Goal: Information Seeking & Learning: Find specific fact

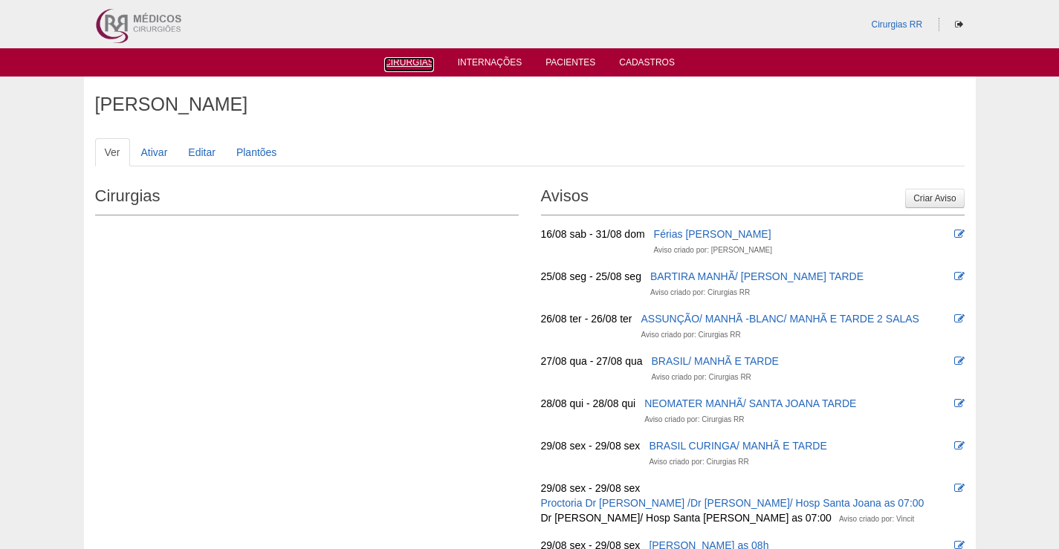
drag, startPoint x: 415, startPoint y: 59, endPoint x: 650, endPoint y: 222, distance: 285.4
click at [415, 60] on link "Cirurgias" at bounding box center [409, 64] width 50 height 15
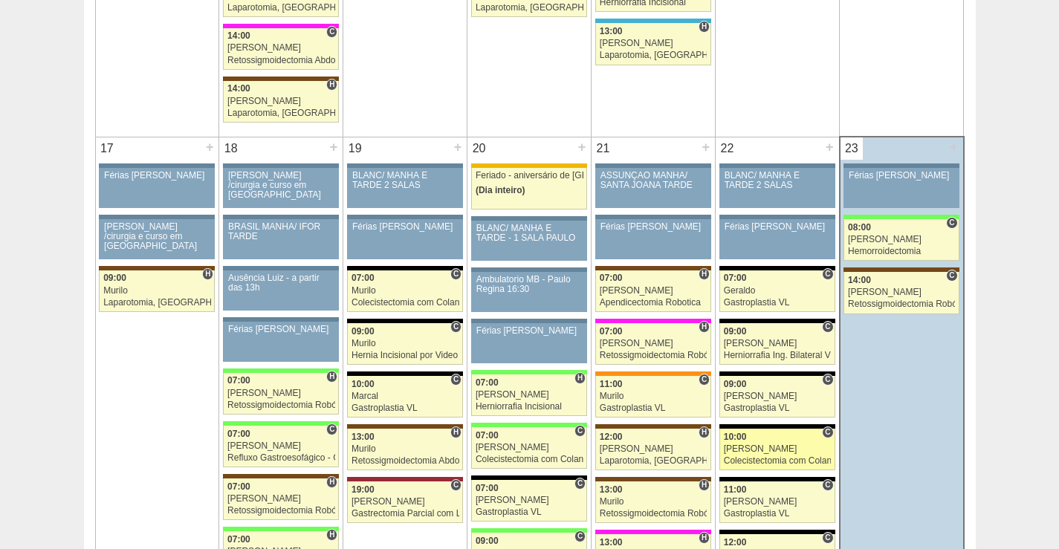
scroll to position [2379, 0]
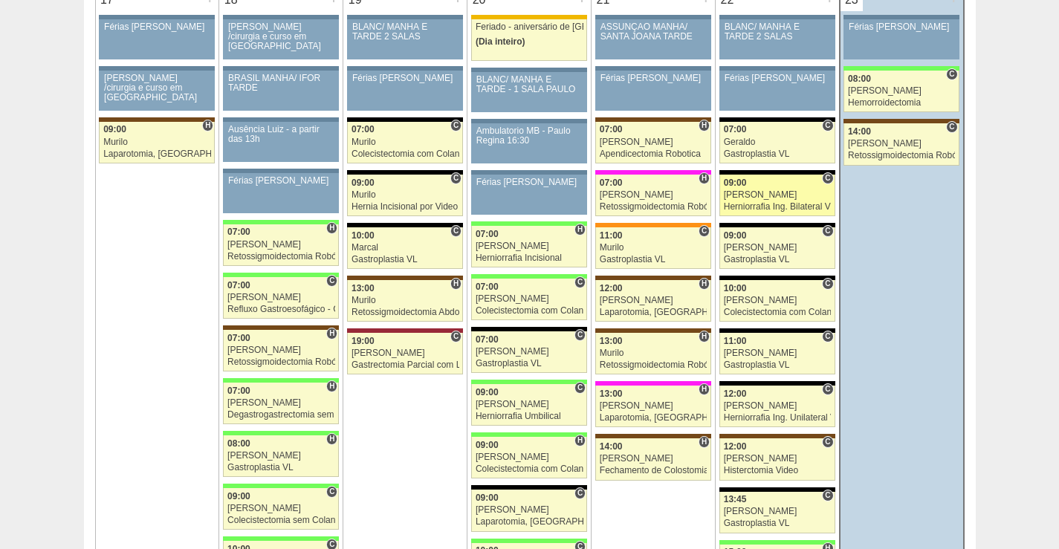
click at [786, 195] on div "[PERSON_NAME]" at bounding box center [777, 195] width 107 height 10
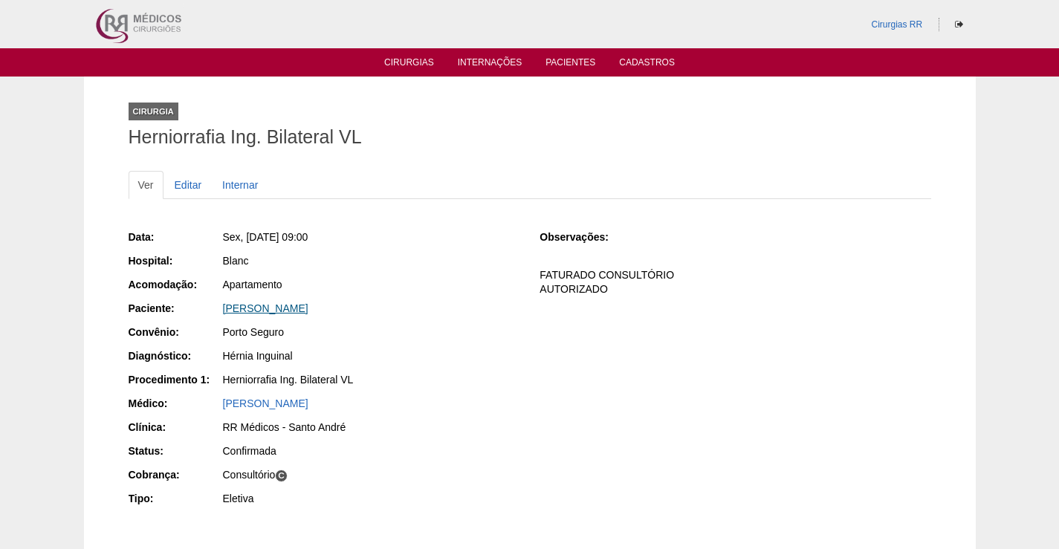
click at [308, 307] on link "CARLOS ADOLFO FERNANDEZ BICHIQUI" at bounding box center [265, 309] width 85 height 12
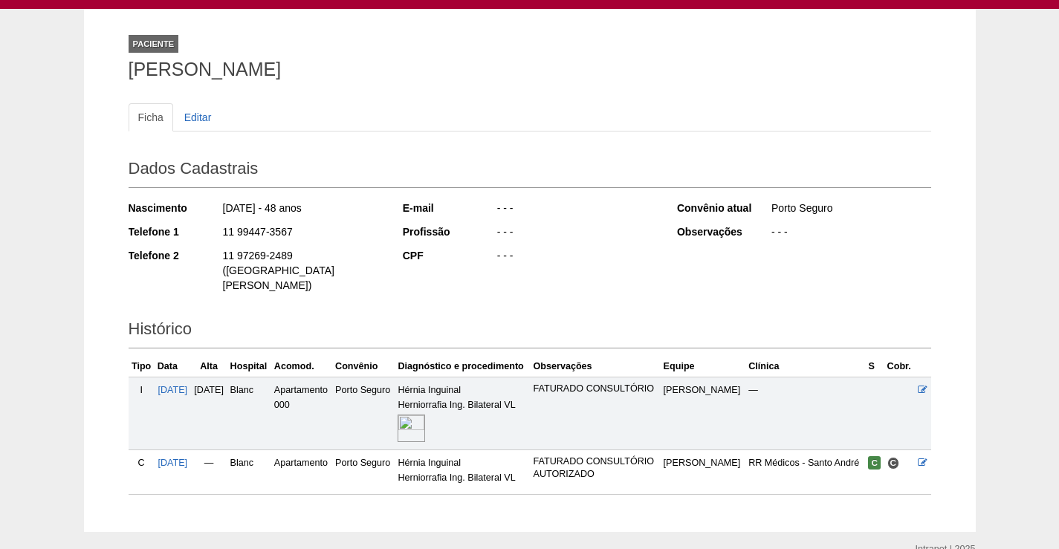
scroll to position [126, 0]
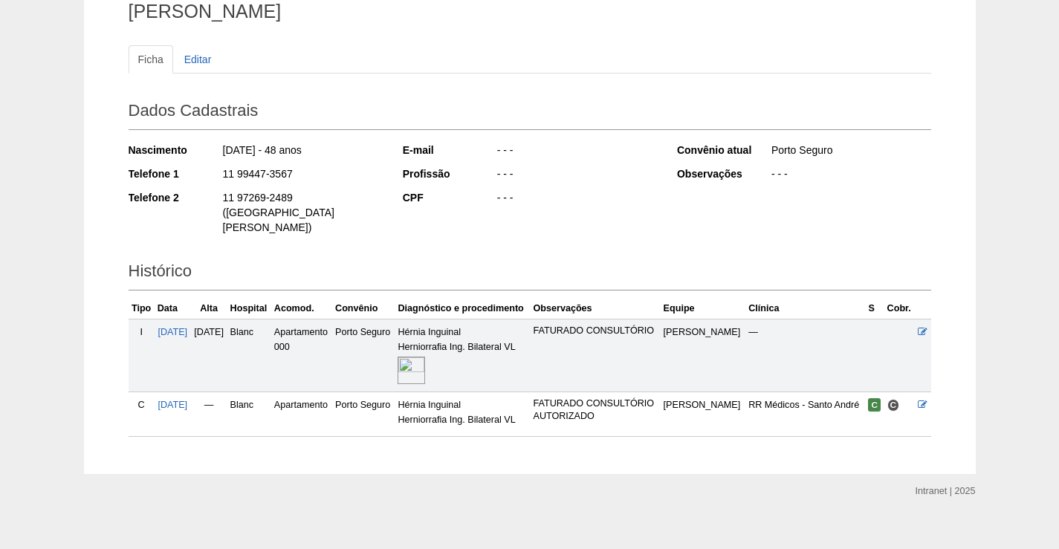
click at [425, 357] on img at bounding box center [412, 371] width 28 height 28
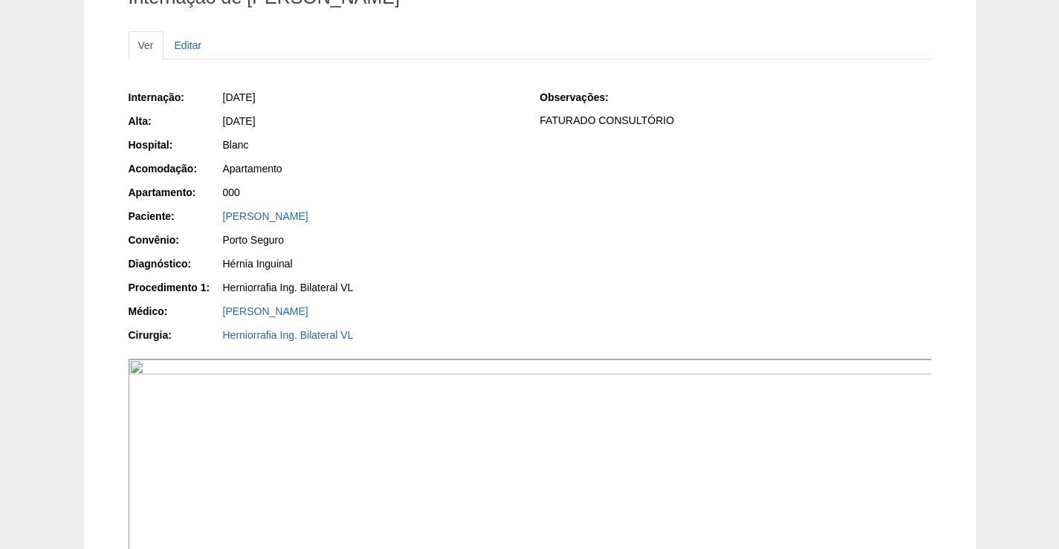
scroll to position [297, 0]
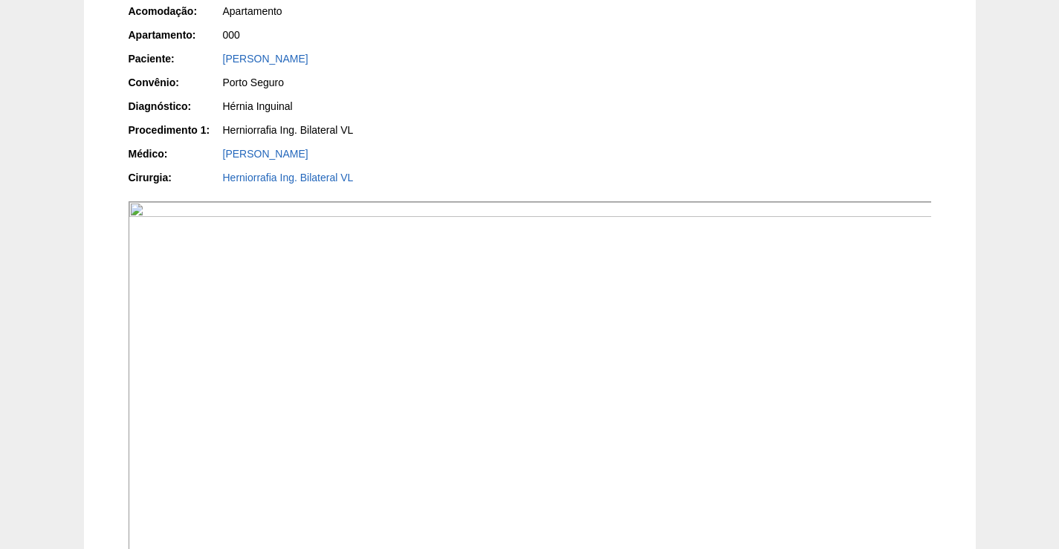
click at [514, 410] on img at bounding box center [531, 382] width 804 height 363
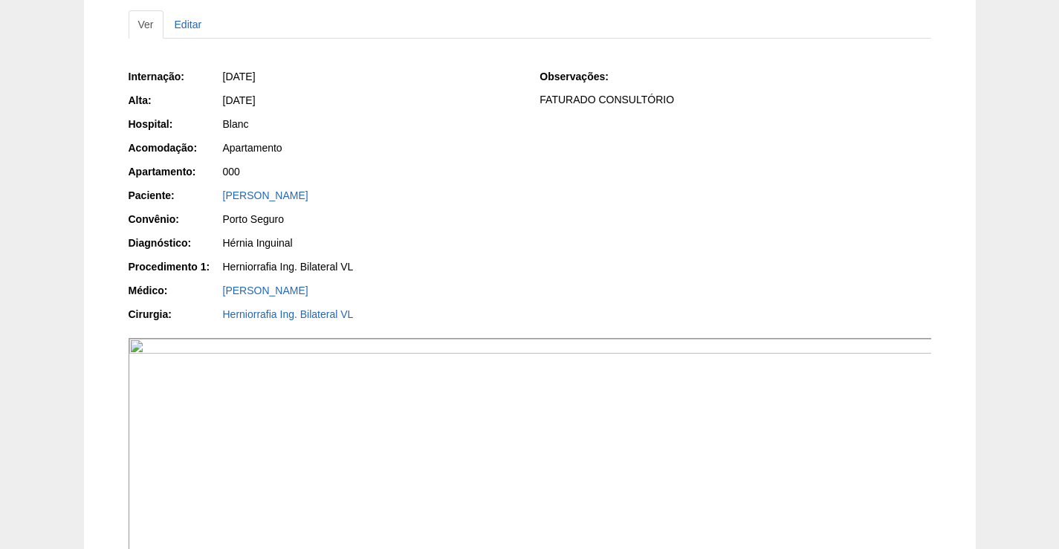
scroll to position [149, 0]
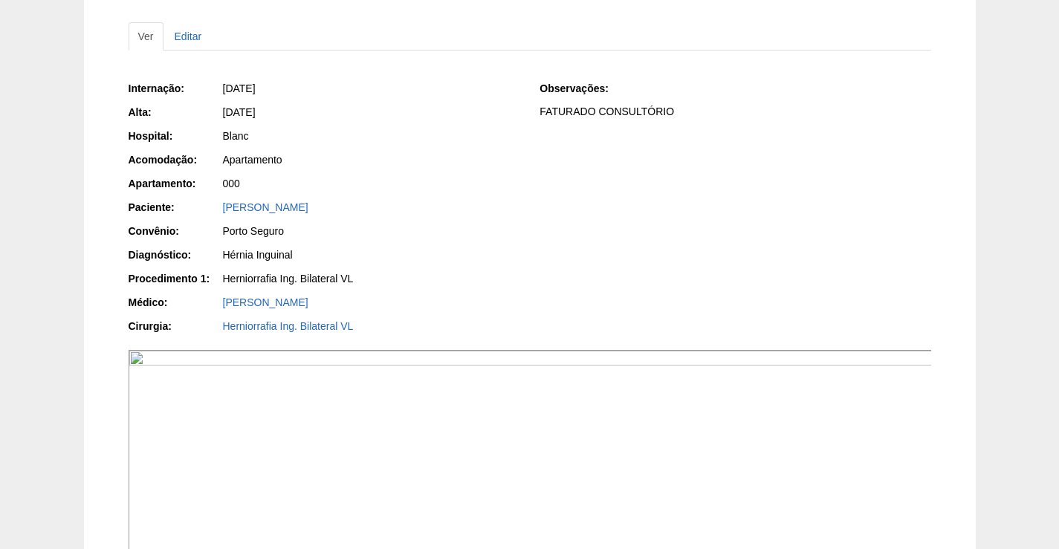
drag, startPoint x: 471, startPoint y: 213, endPoint x: 217, endPoint y: 205, distance: 253.6
click at [217, 205] on div "Paciente: [PERSON_NAME]" at bounding box center [324, 209] width 391 height 19
copy div "Paciente: [PERSON_NAME]"
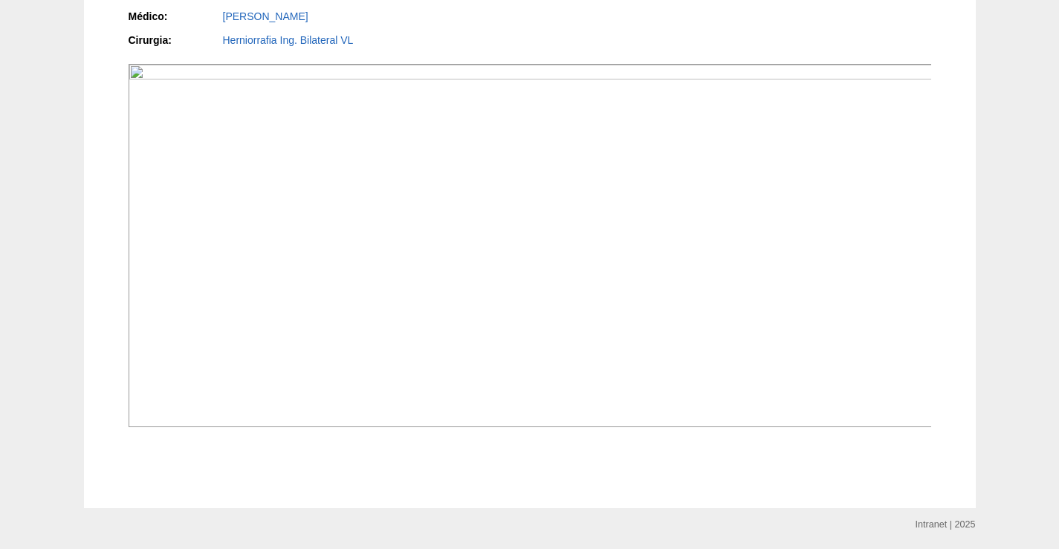
scroll to position [335, 0]
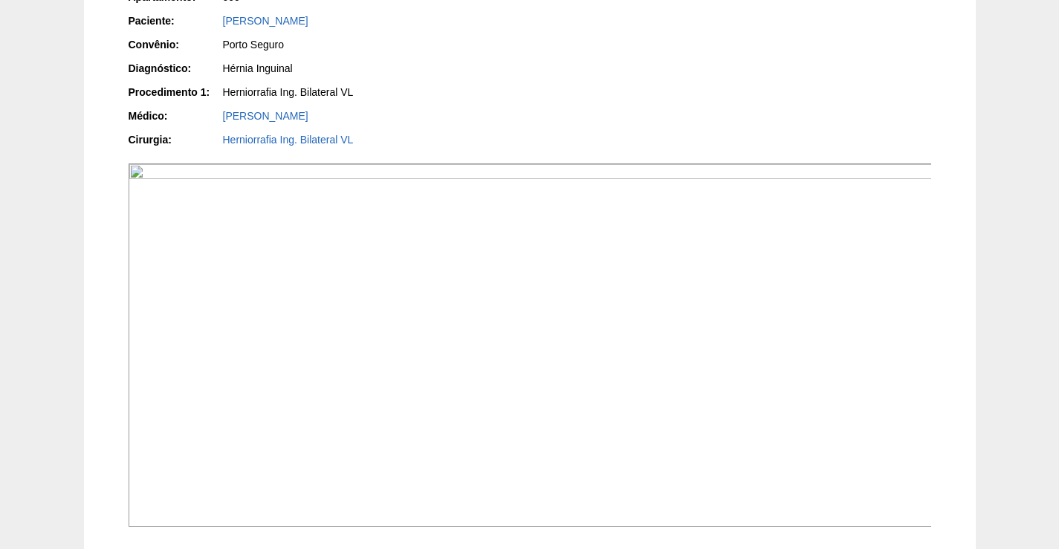
click at [500, 275] on img at bounding box center [531, 345] width 804 height 363
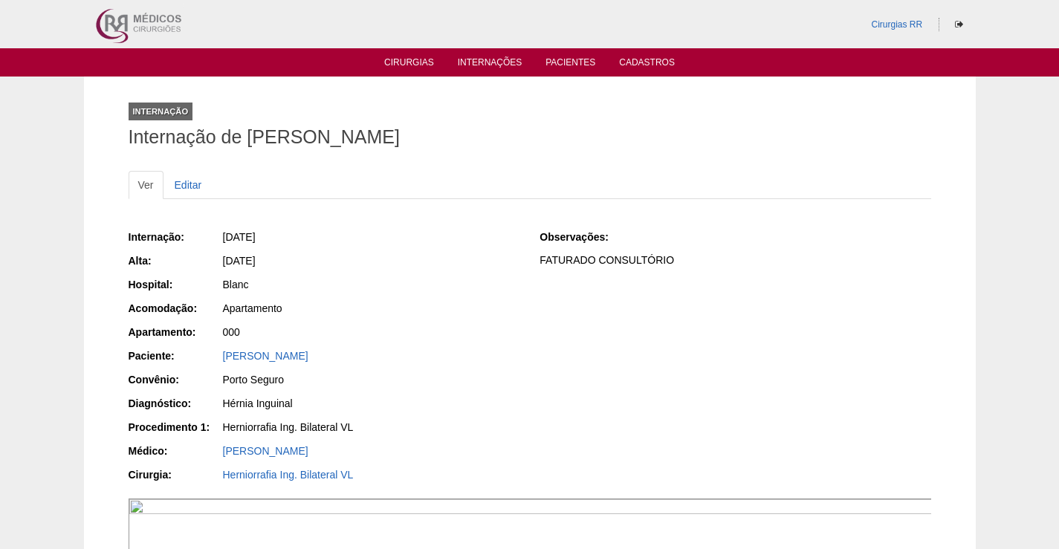
scroll to position [334, 0]
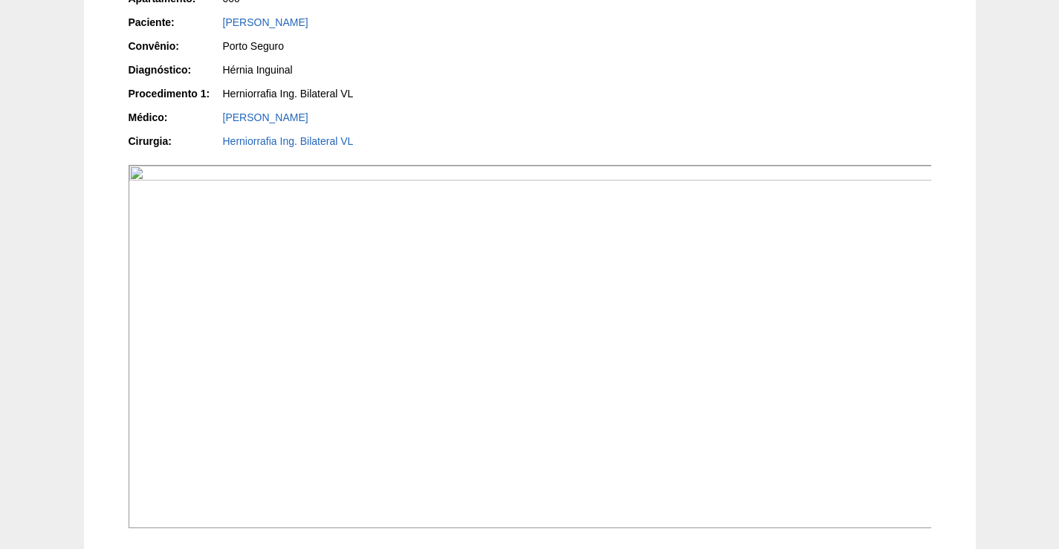
click at [540, 236] on img at bounding box center [531, 346] width 804 height 363
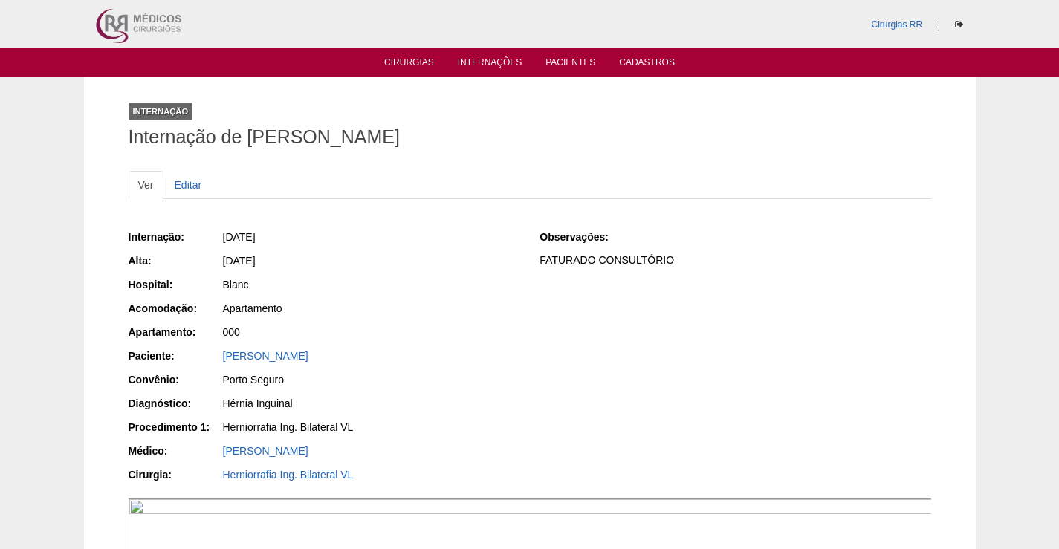
scroll to position [332, 0]
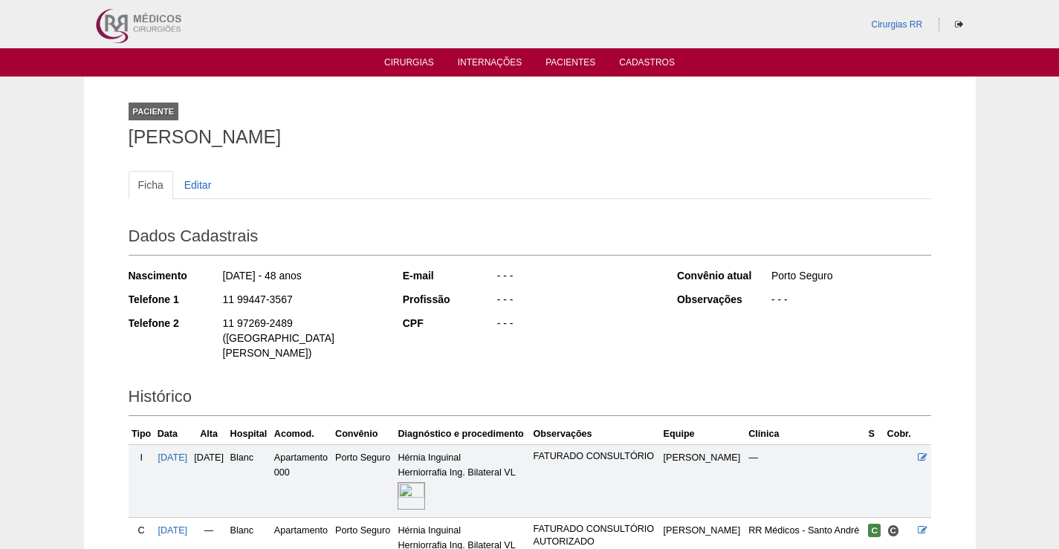
scroll to position [126, 0]
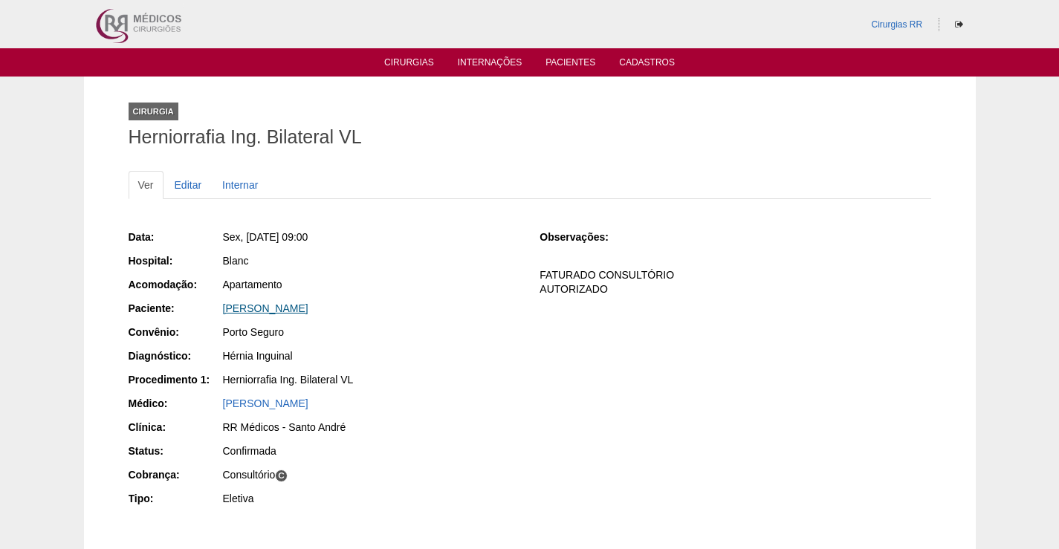
click at [308, 308] on link "[PERSON_NAME]" at bounding box center [265, 309] width 85 height 12
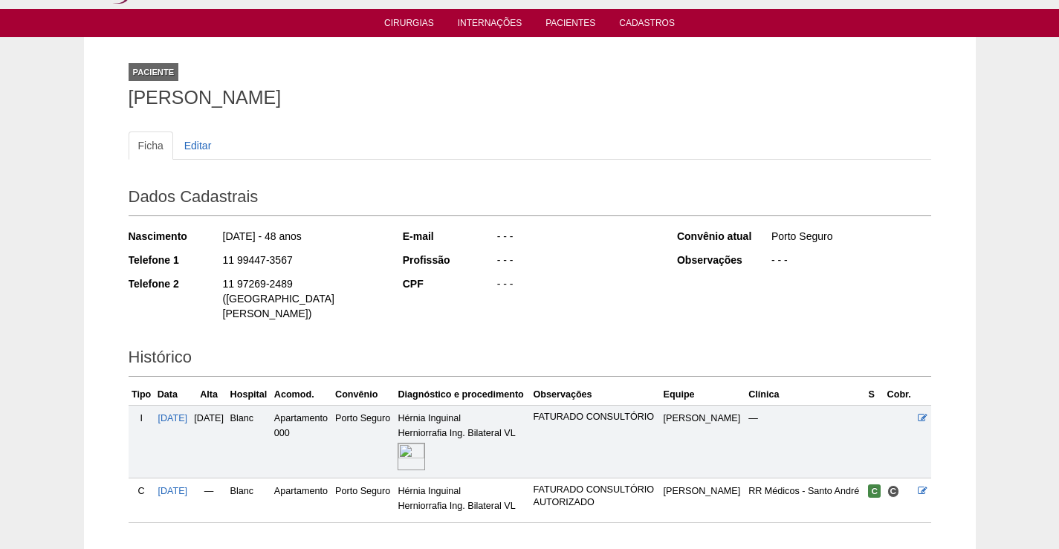
scroll to position [126, 0]
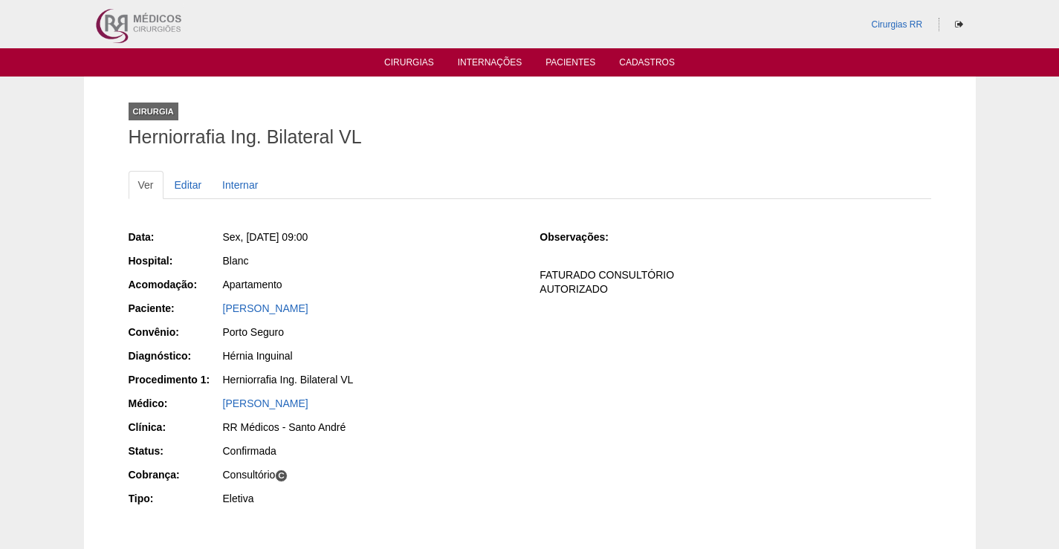
drag, startPoint x: 451, startPoint y: 311, endPoint x: 198, endPoint y: 301, distance: 253.6
click at [206, 301] on div "Paciente: CARLOS ADOLFO FERNANDEZ BICHIQUI" at bounding box center [324, 310] width 391 height 19
copy div "Paciente: CARLOS ADOLFO FERNANDEZ BICHIQUI"
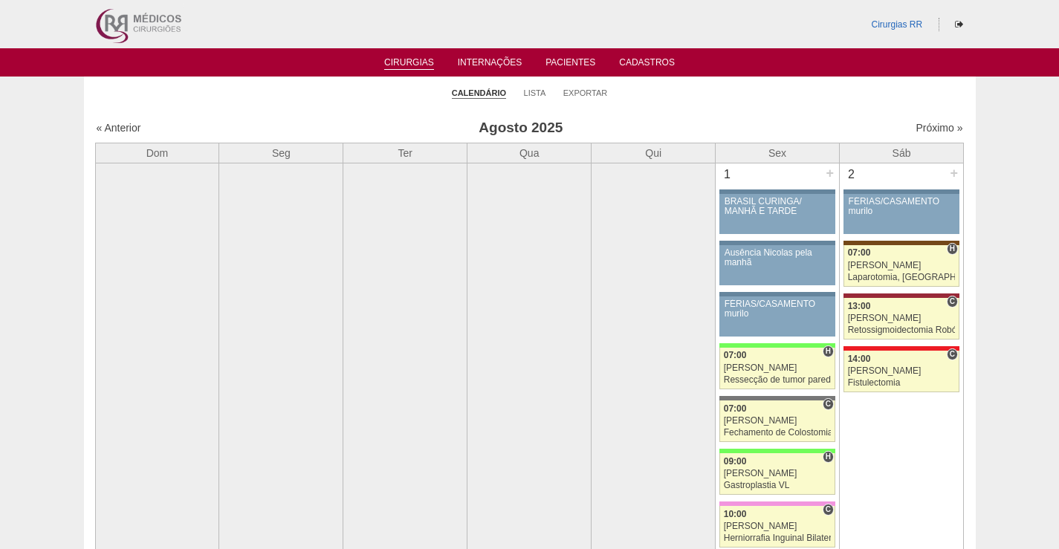
scroll to position [2374, 0]
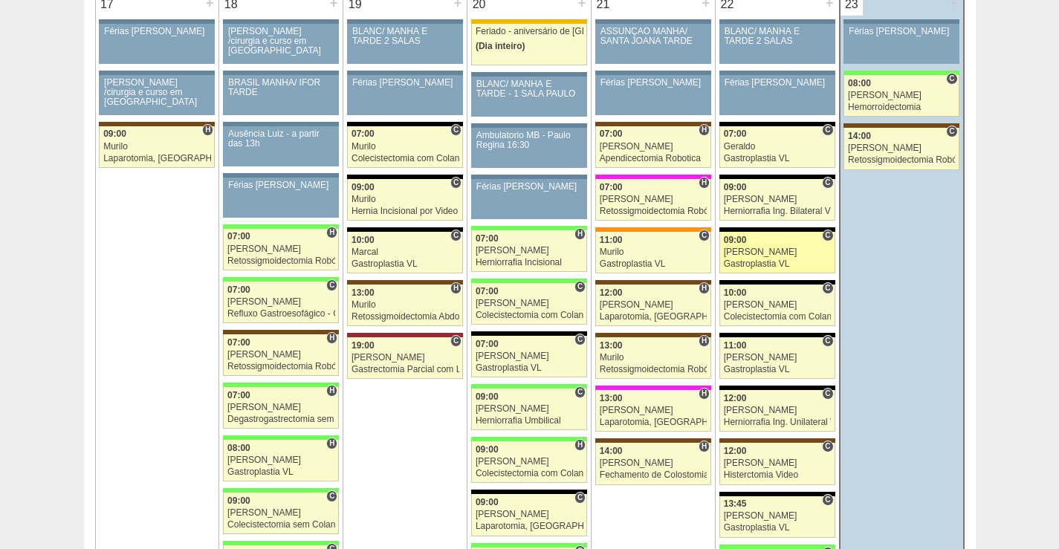
click at [782, 256] on div "[PERSON_NAME]" at bounding box center [777, 253] width 107 height 10
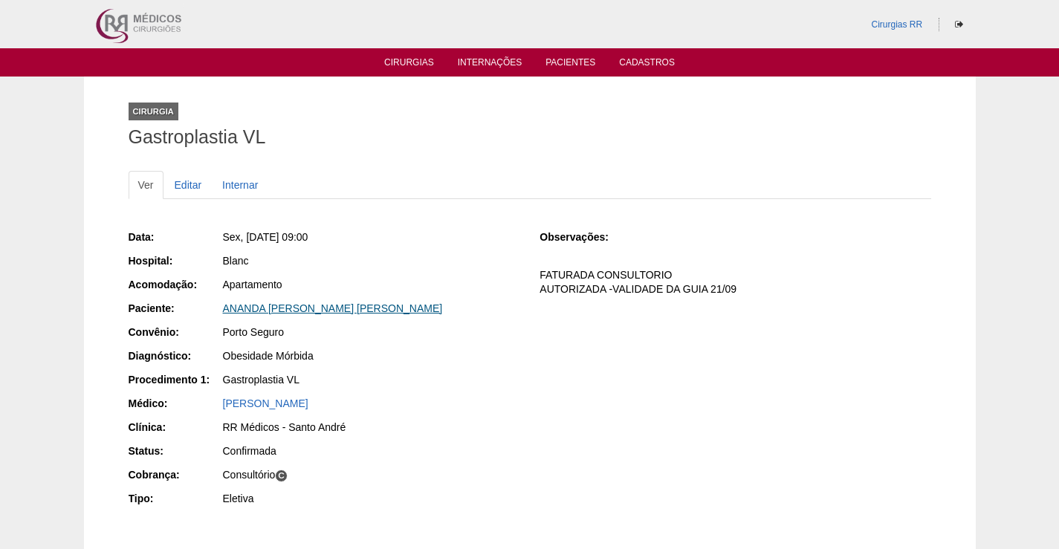
click at [310, 307] on link "[PERSON_NAME]" at bounding box center [333, 309] width 220 height 12
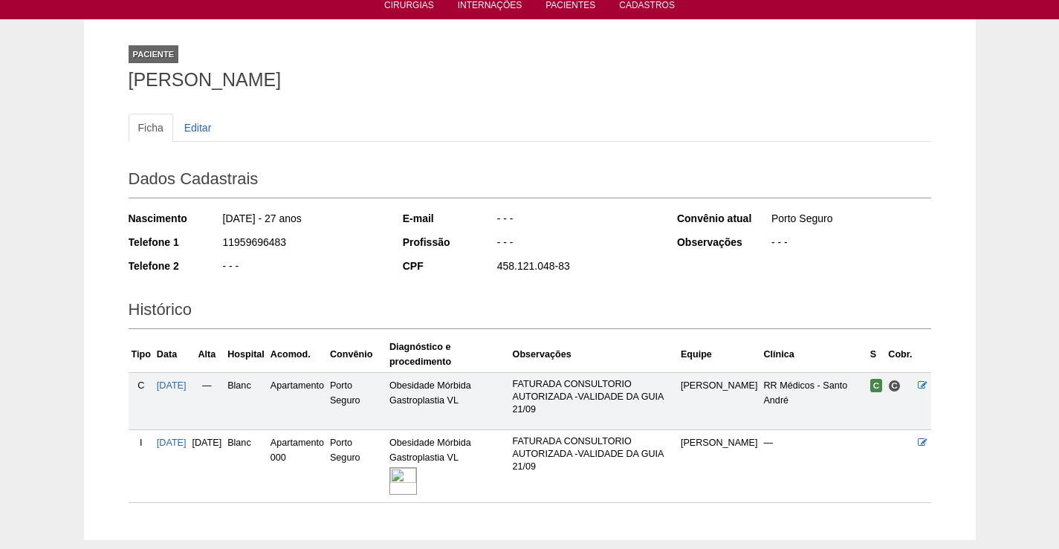
scroll to position [138, 0]
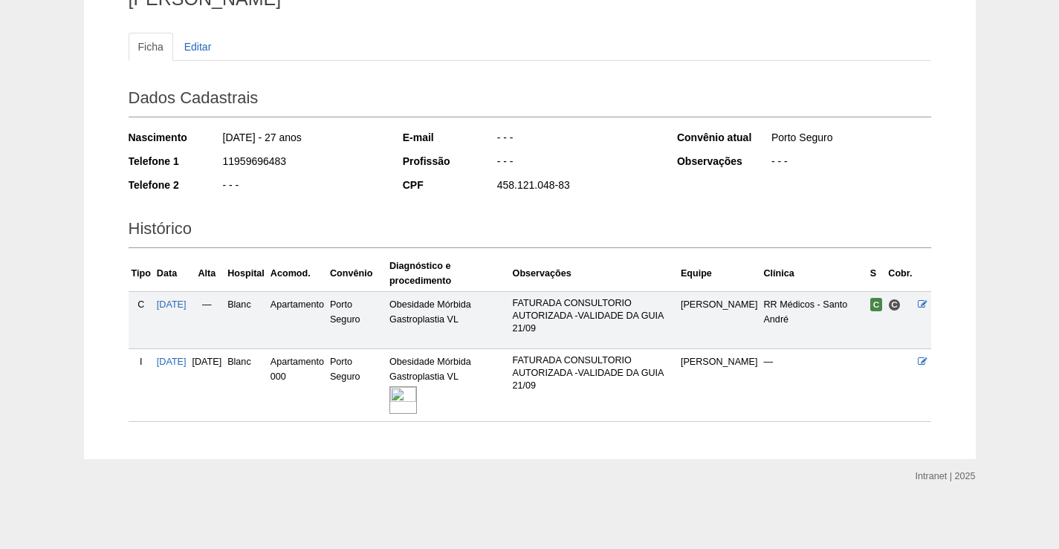
click at [417, 394] on img at bounding box center [403, 401] width 28 height 28
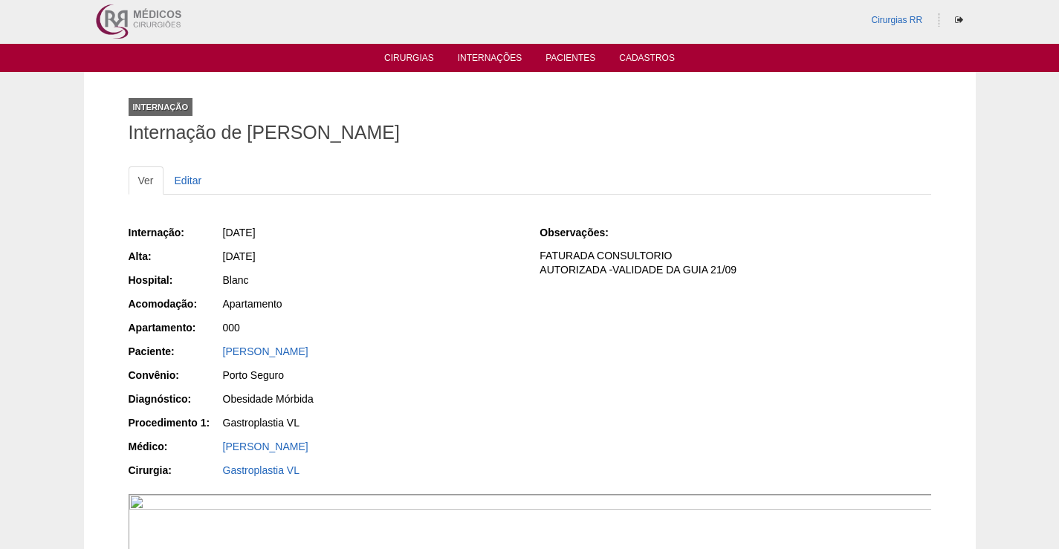
scroll to position [74, 0]
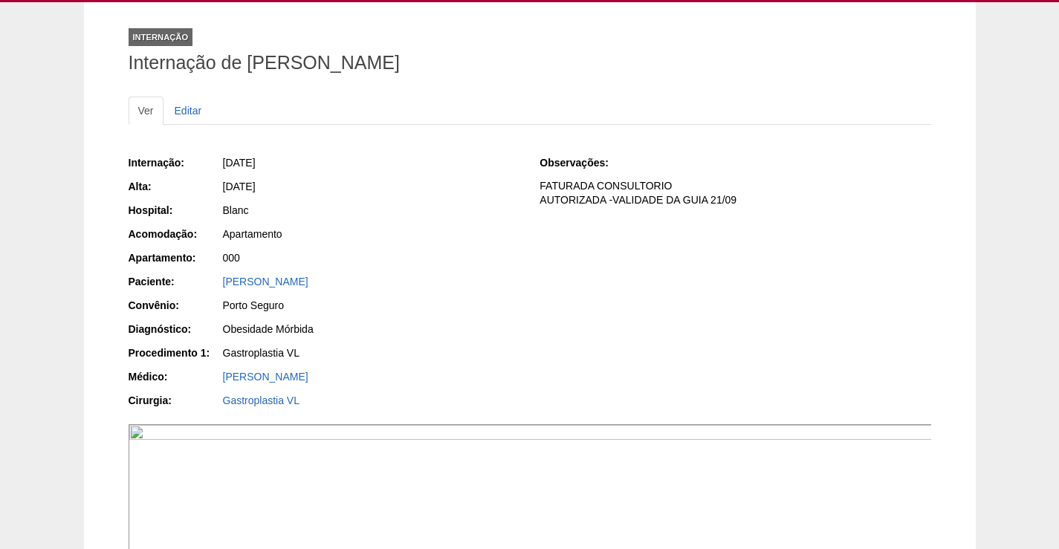
drag, startPoint x: 543, startPoint y: 494, endPoint x: 603, endPoint y: 532, distance: 71.1
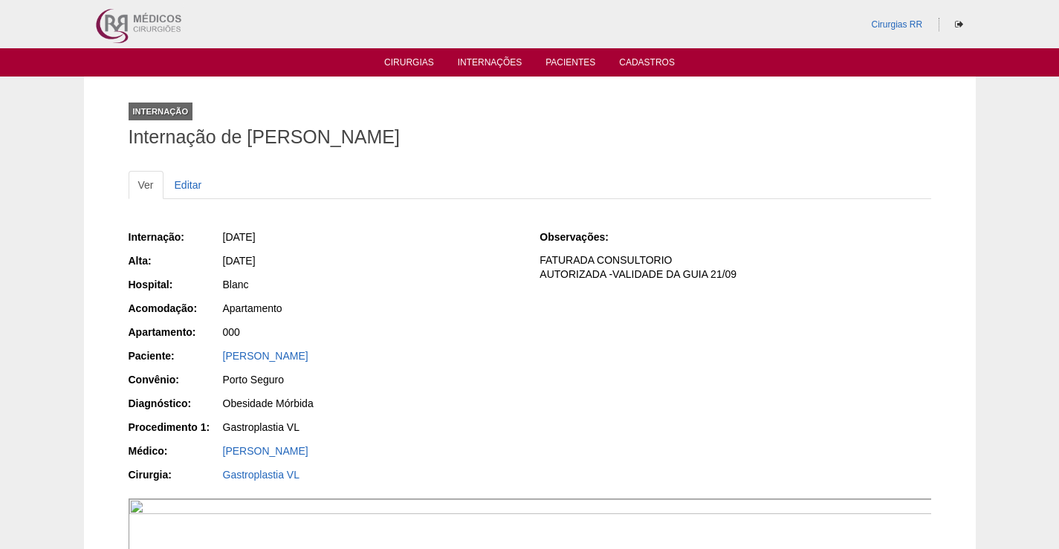
scroll to position [74, 0]
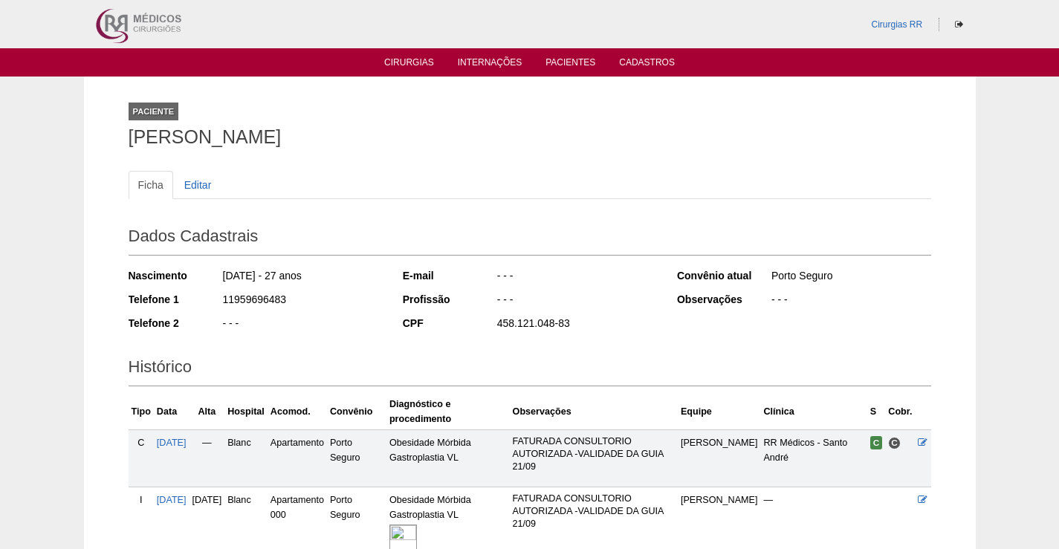
scroll to position [138, 0]
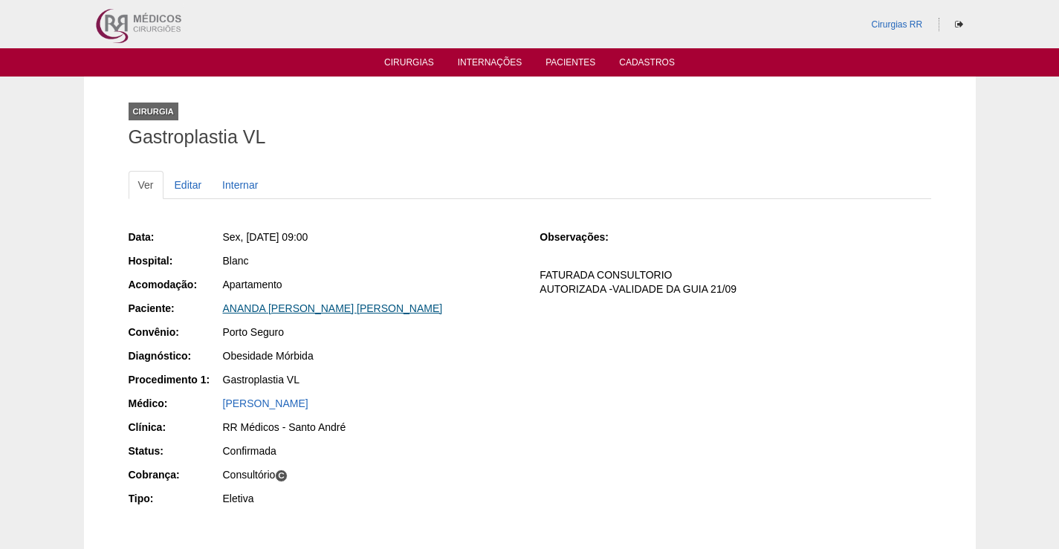
click at [303, 310] on link "[PERSON_NAME]" at bounding box center [333, 309] width 220 height 12
drag, startPoint x: 417, startPoint y: 303, endPoint x: 195, endPoint y: 305, distance: 221.5
click at [198, 305] on div "Paciente: [PERSON_NAME]" at bounding box center [324, 310] width 391 height 19
copy div "Paciente: [PERSON_NAME]"
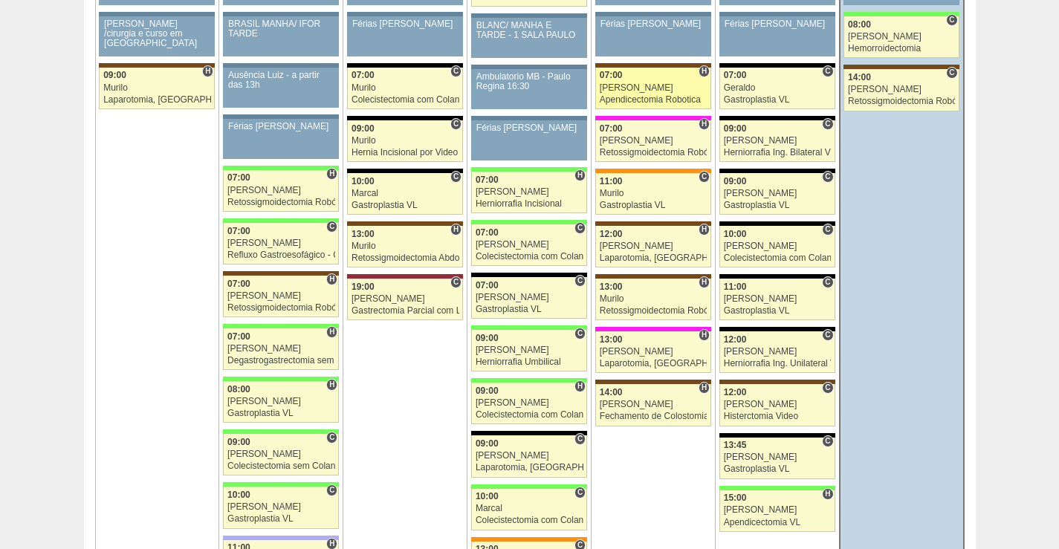
scroll to position [2295, 0]
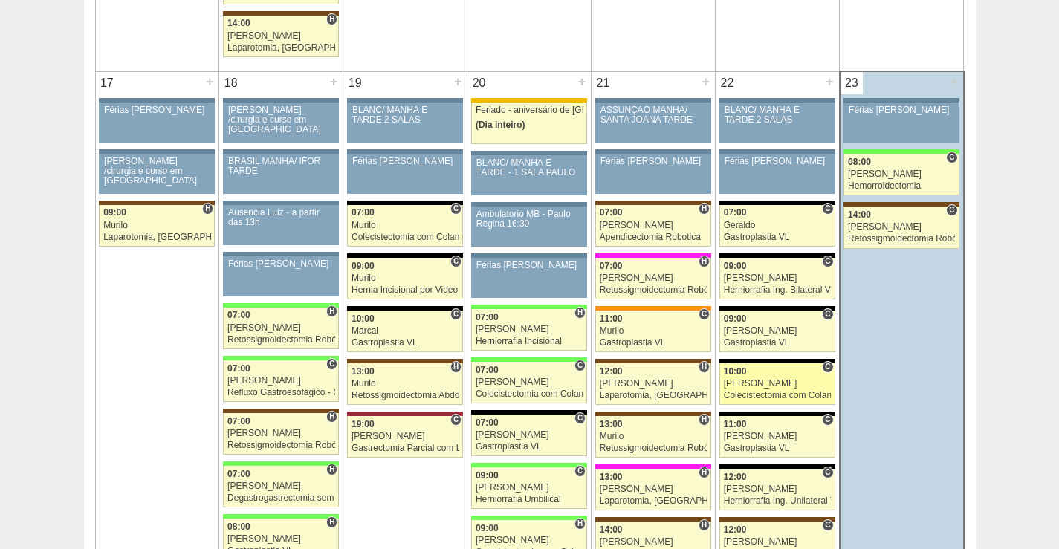
click at [793, 382] on div "[PERSON_NAME]" at bounding box center [777, 384] width 107 height 10
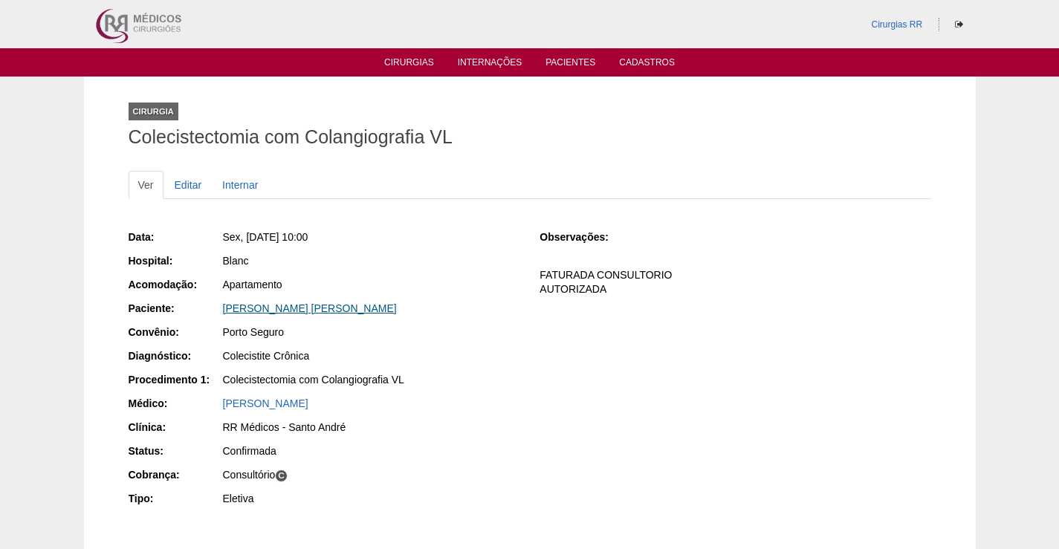
click at [326, 307] on link "[PERSON_NAME]" at bounding box center [310, 309] width 174 height 12
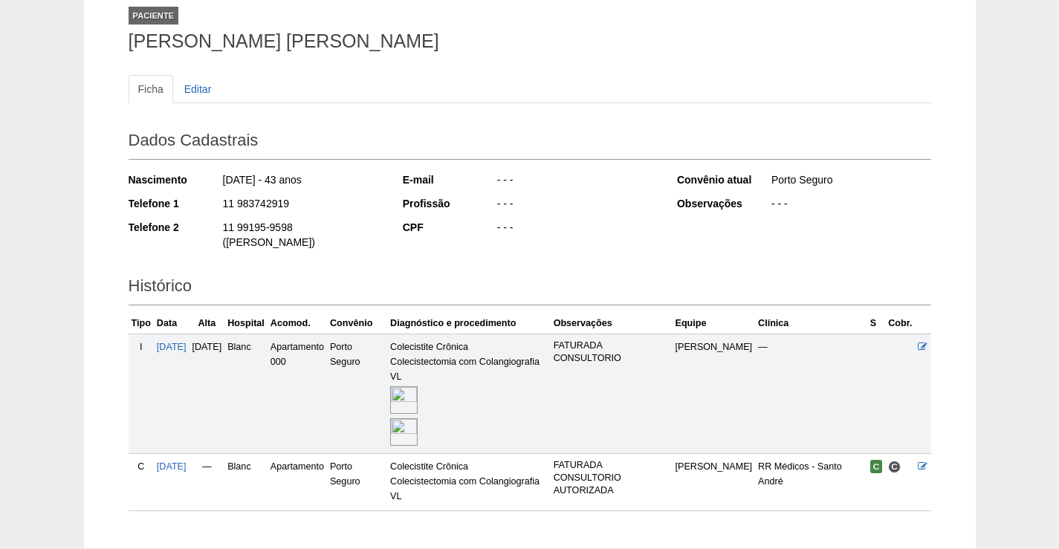
scroll to position [170, 0]
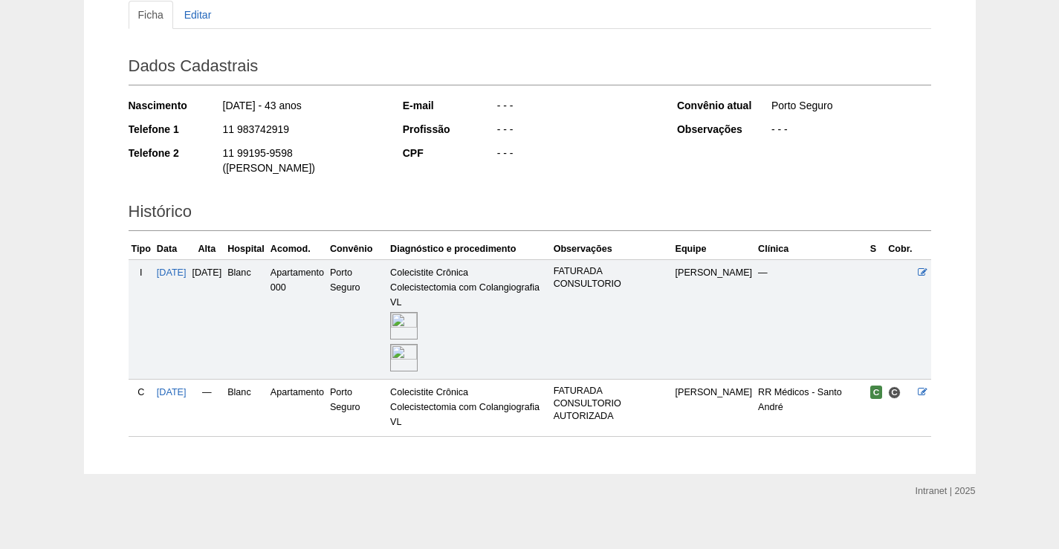
click at [418, 312] on img at bounding box center [404, 326] width 28 height 28
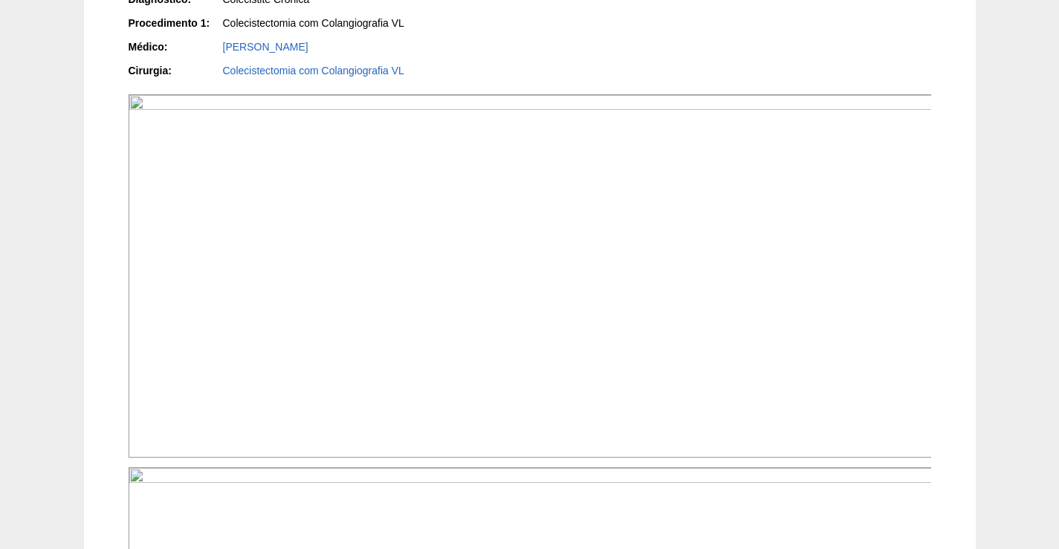
scroll to position [446, 0]
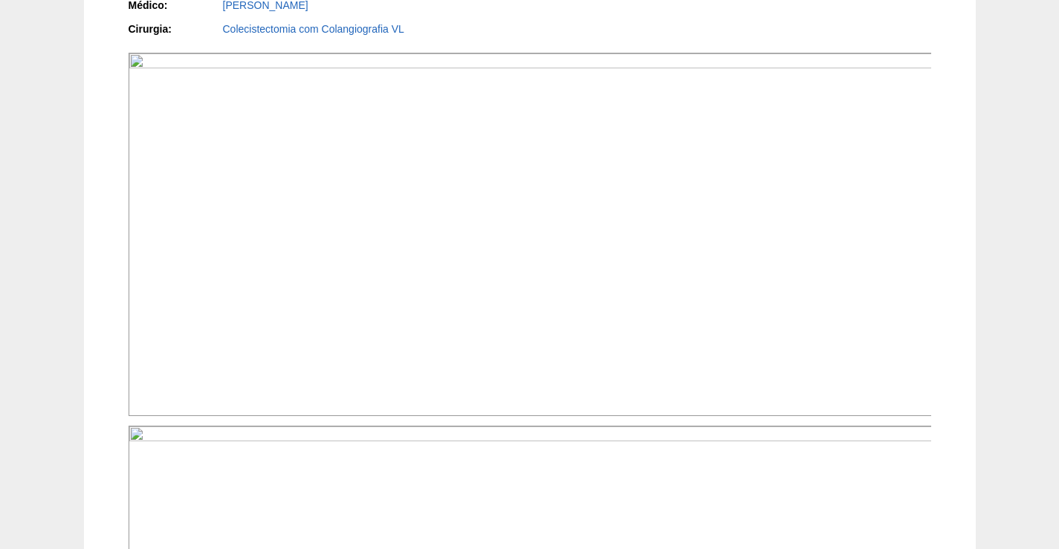
click at [692, 287] on img at bounding box center [531, 234] width 804 height 363
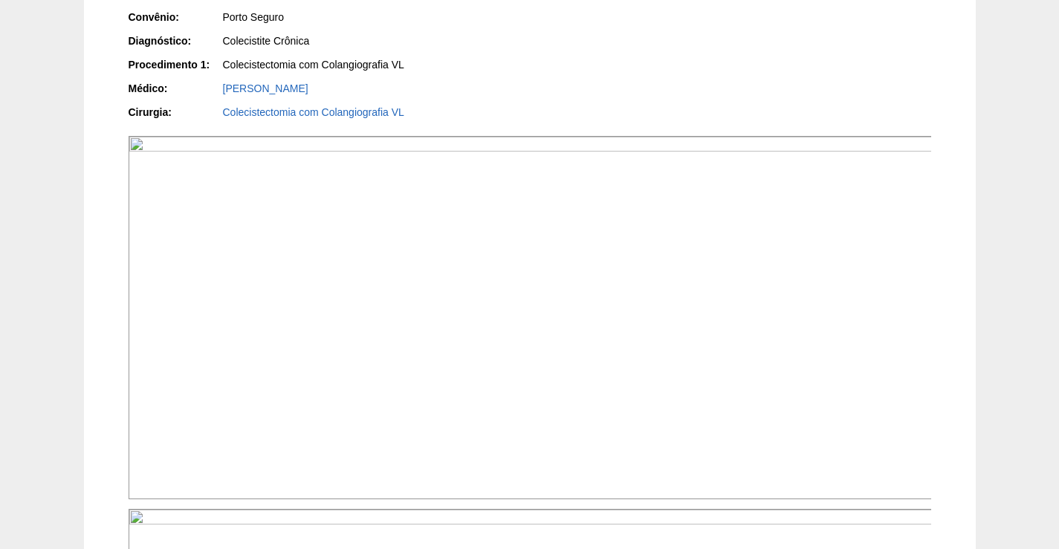
scroll to position [337, 0]
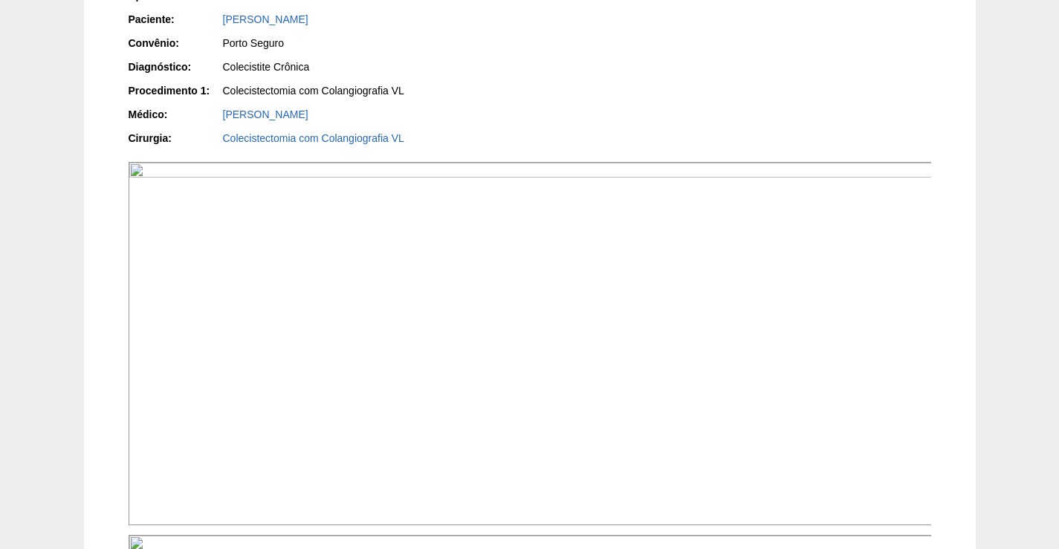
click at [842, 305] on img at bounding box center [531, 343] width 804 height 363
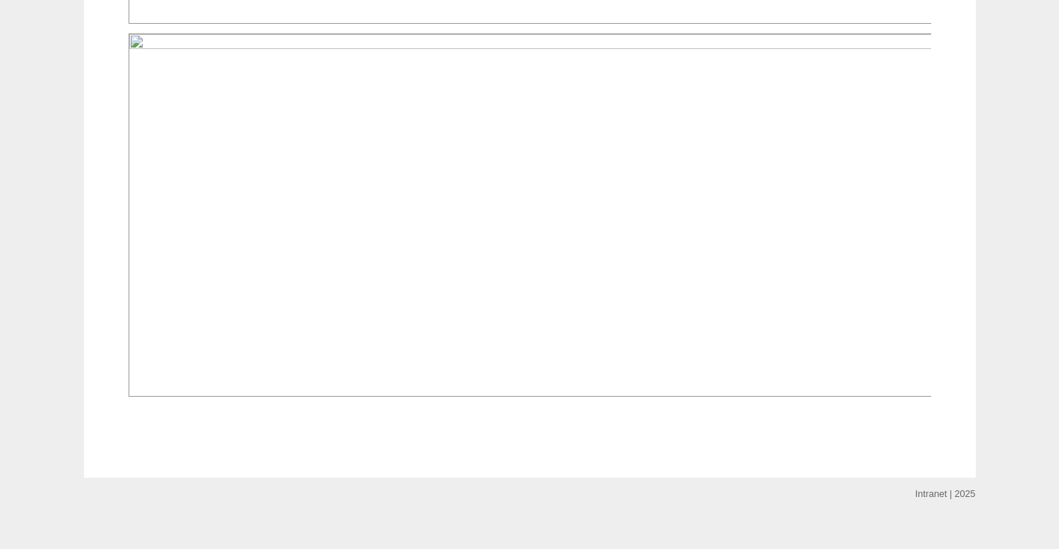
scroll to position [856, 0]
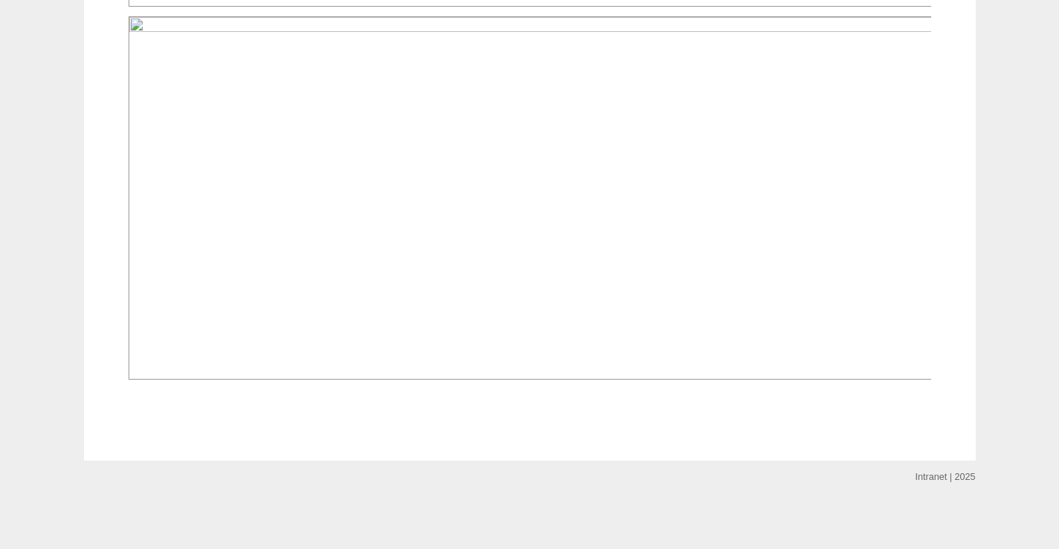
click at [740, 259] on img at bounding box center [531, 197] width 804 height 363
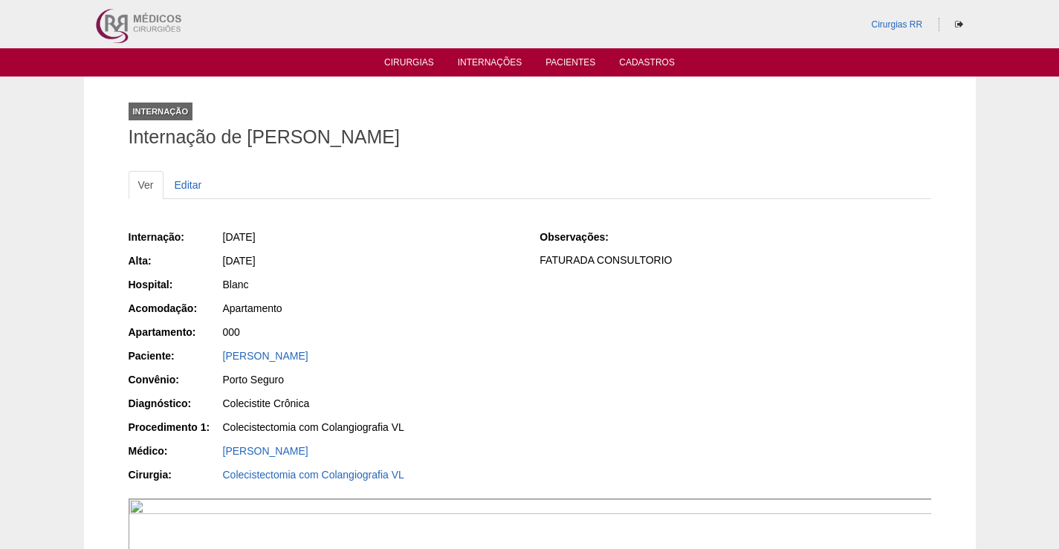
scroll to position [856, 0]
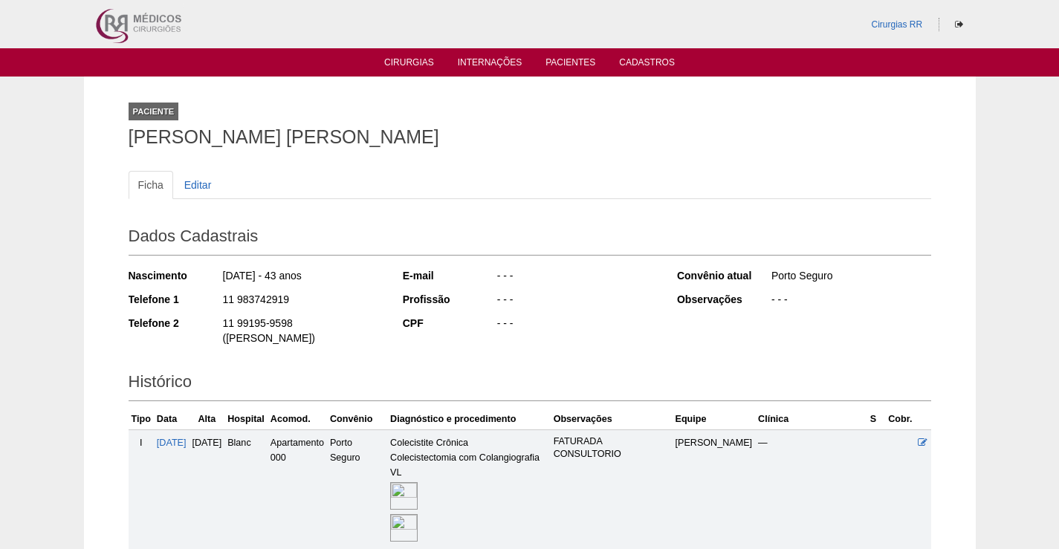
scroll to position [170, 0]
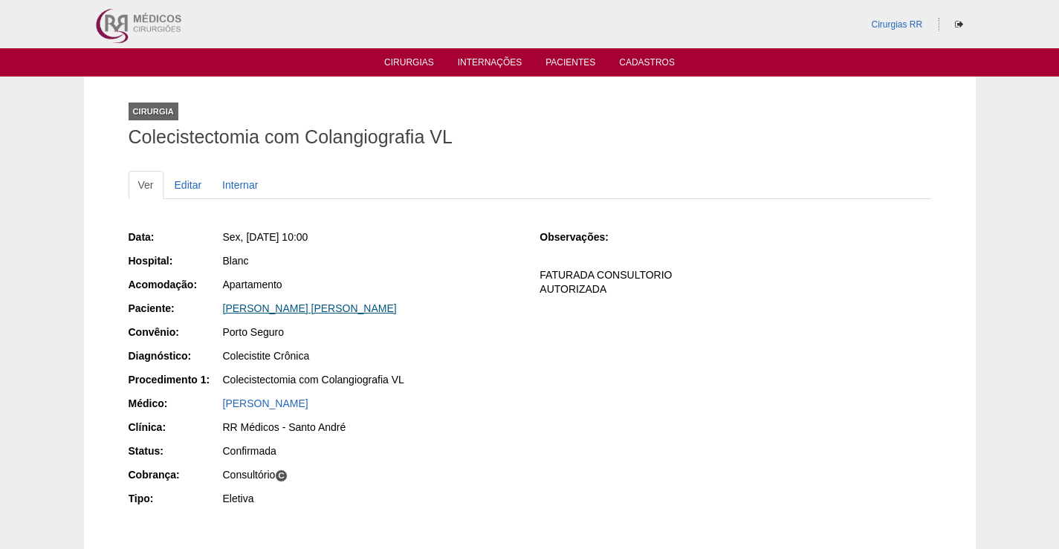
click at [349, 309] on link "[PERSON_NAME]" at bounding box center [310, 309] width 174 height 12
drag, startPoint x: 398, startPoint y: 315, endPoint x: 193, endPoint y: 311, distance: 205.2
click at [193, 311] on div "Paciente: [PERSON_NAME]" at bounding box center [324, 310] width 391 height 19
copy div "Paciente: [PERSON_NAME]"
